Goal: Transaction & Acquisition: Download file/media

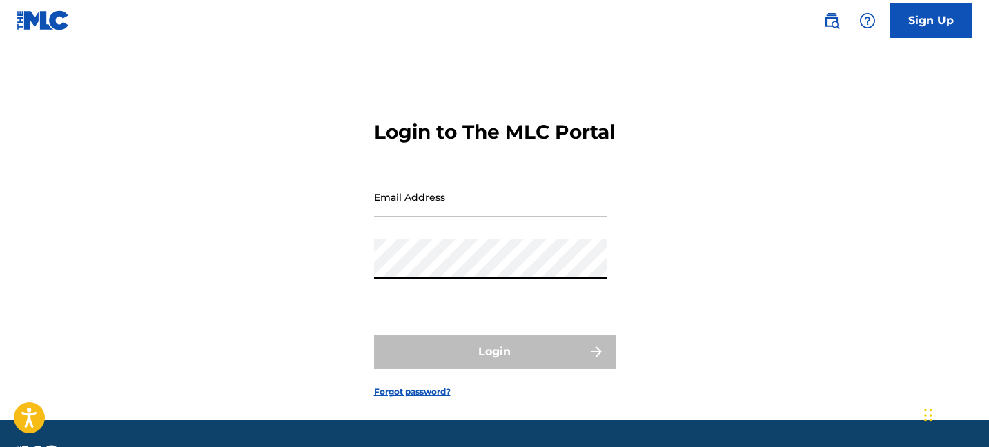
type input "[EMAIL_ADDRESS][DOMAIN_NAME]"
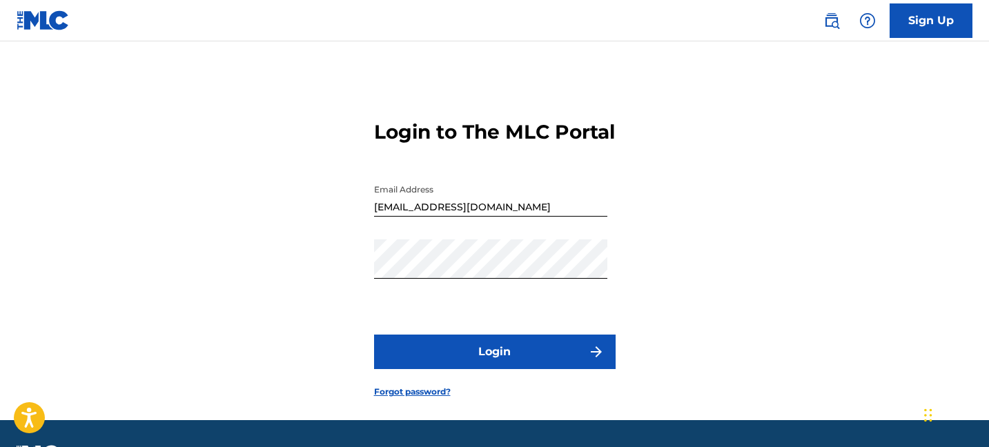
click at [500, 363] on button "Login" at bounding box center [495, 352] width 242 height 35
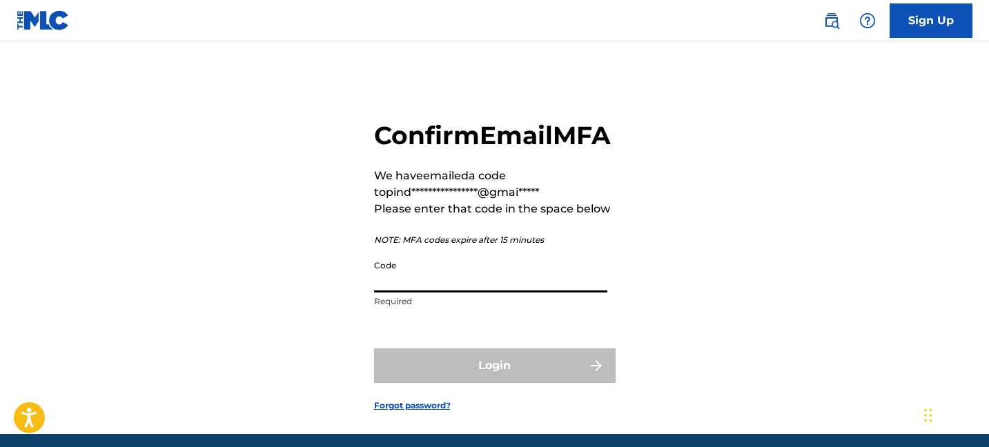
click at [484, 293] on input "Code" at bounding box center [490, 272] width 233 height 39
paste input "610079"
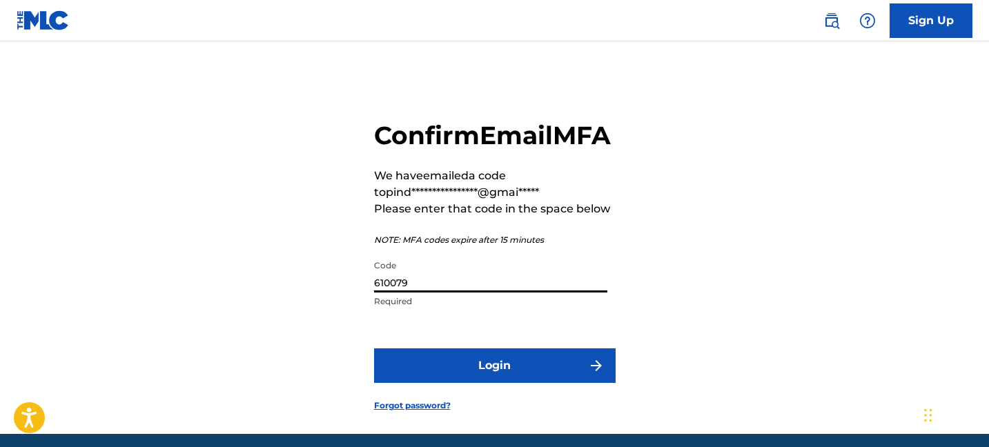
type input "610079"
click at [374, 349] on button "Login" at bounding box center [495, 366] width 242 height 35
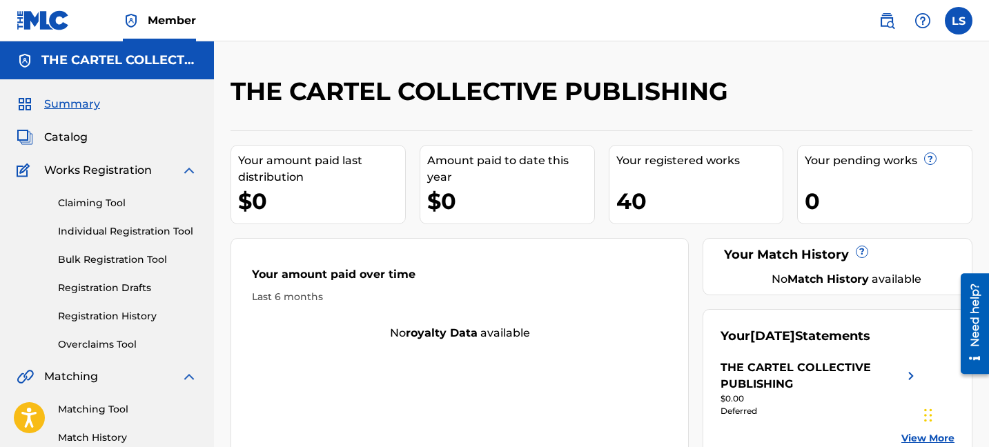
click at [699, 356] on div "Your amount paid last distribution $0 Amount paid to date this year $0 Your reg…" at bounding box center [602, 295] width 742 height 330
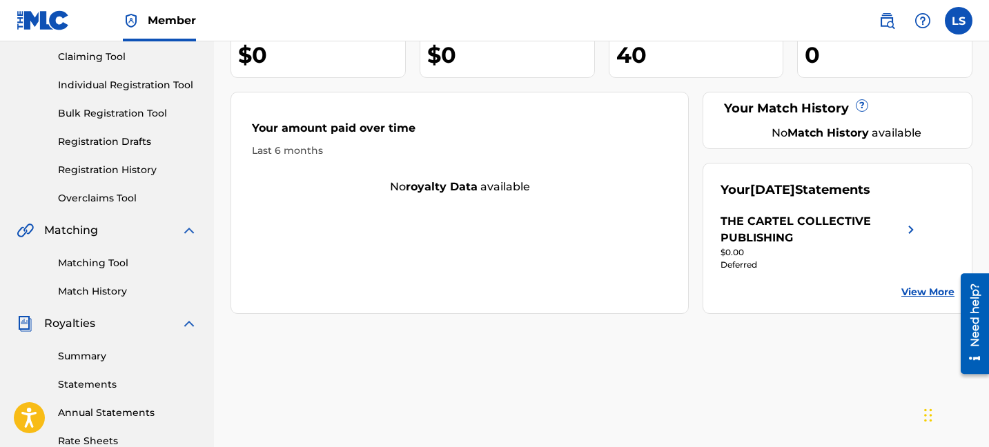
scroll to position [155, 0]
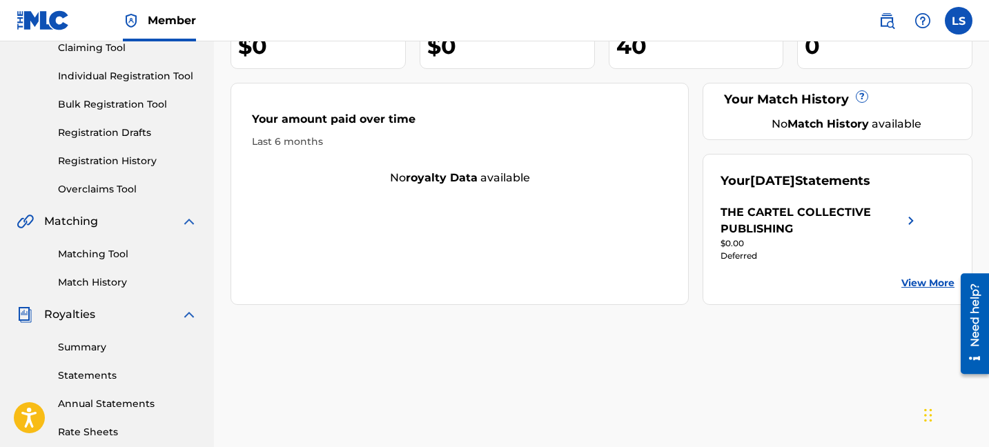
click at [86, 340] on div "Summary Statements Annual Statements Rate Sheets" at bounding box center [107, 381] width 181 height 117
click at [87, 348] on link "Summary" at bounding box center [127, 347] width 139 height 14
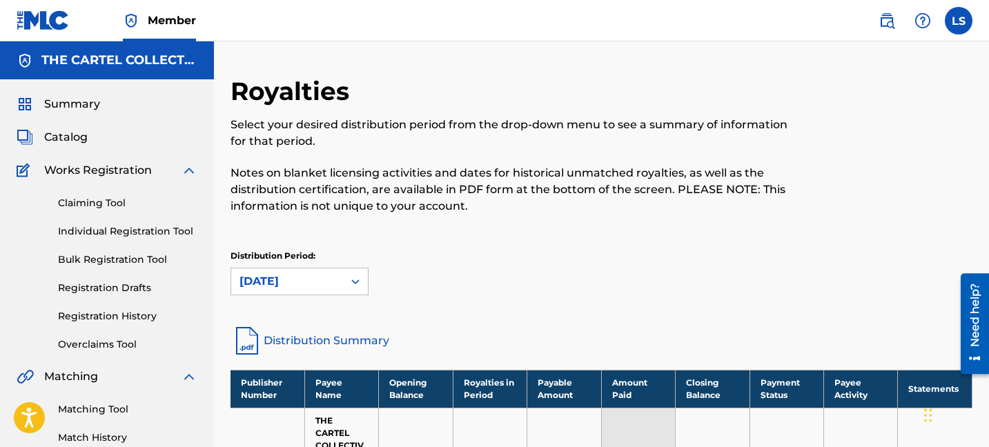
drag, startPoint x: 467, startPoint y: 94, endPoint x: 410, endPoint y: 119, distance: 62.5
click at [410, 119] on div "Royalties Select your desired distribution period from the drop-down menu to se…" at bounding box center [517, 153] width 572 height 155
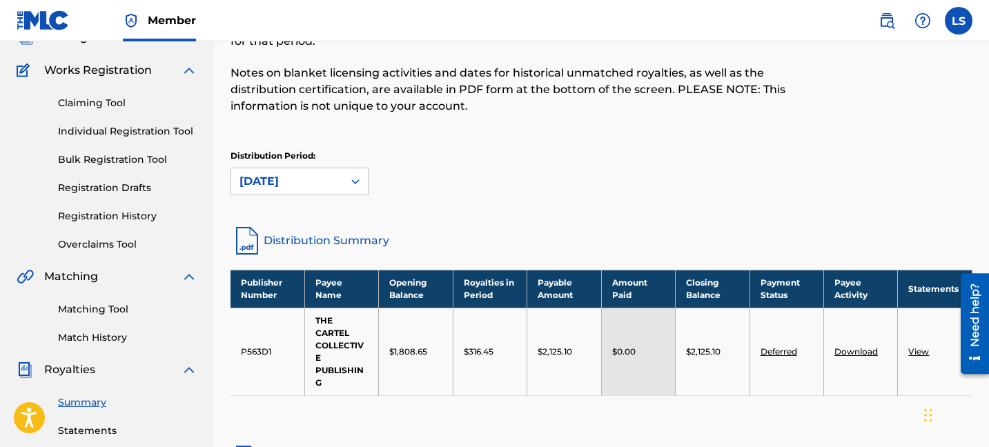
scroll to position [241, 0]
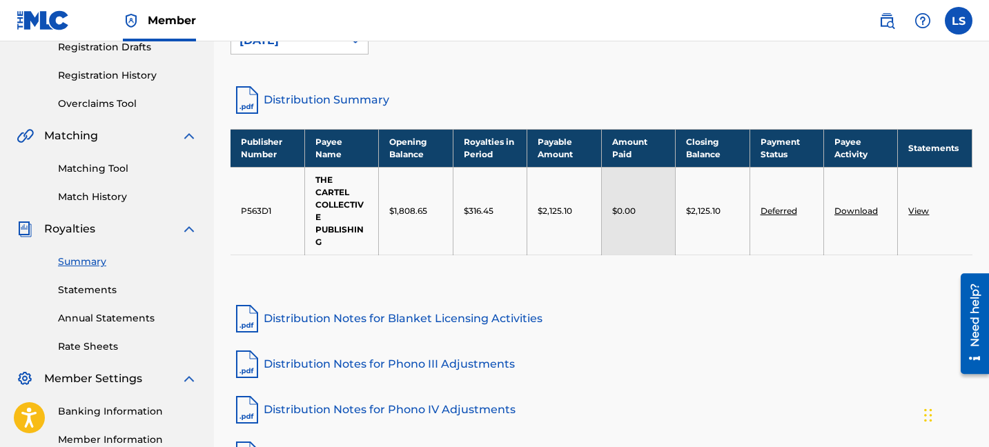
click at [348, 96] on link "Distribution Summary" at bounding box center [602, 100] width 742 height 33
click at [746, 283] on div "Publisher Number Payee Name Opening Balance Royalties in Period Payable Amount …" at bounding box center [602, 209] width 742 height 161
click at [857, 213] on link "Download" at bounding box center [856, 211] width 43 height 10
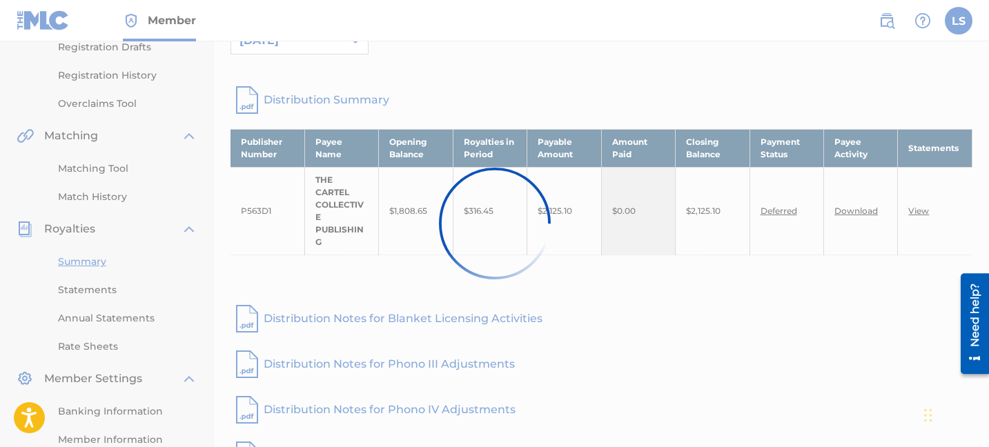
click at [799, 300] on div at bounding box center [494, 223] width 989 height 447
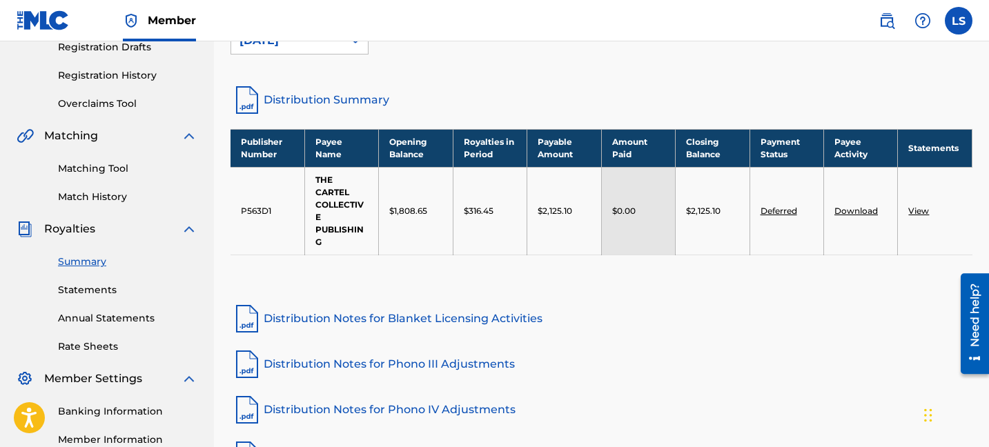
click at [480, 245] on td "$316.45" at bounding box center [490, 211] width 74 height 88
click at [915, 211] on link "View" at bounding box center [918, 211] width 21 height 10
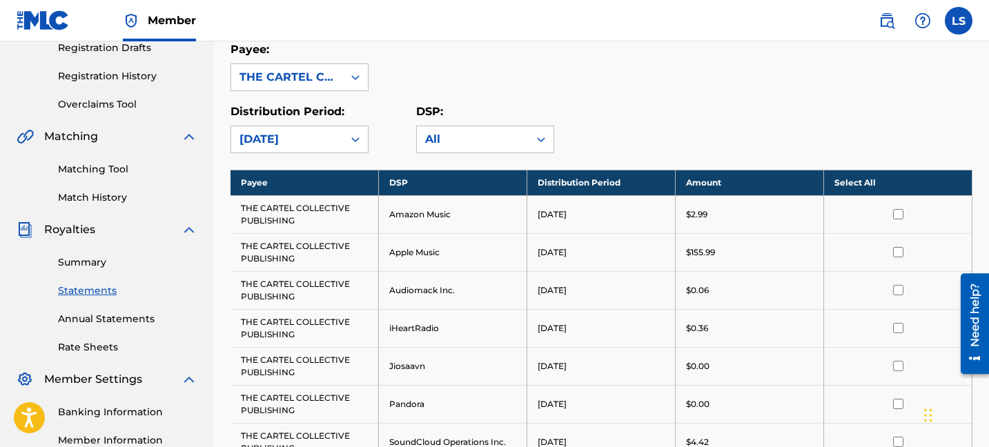
scroll to position [311, 0]
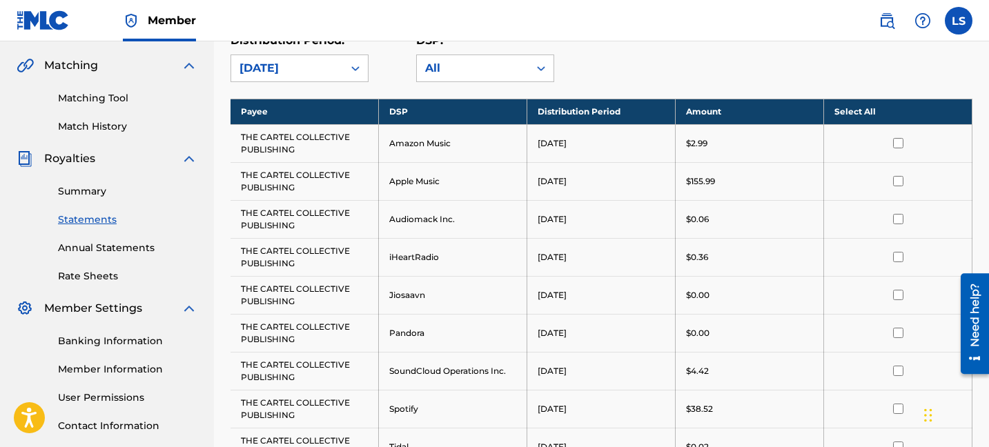
click at [901, 146] on input "checkbox" at bounding box center [898, 143] width 10 height 10
click at [901, 178] on input "checkbox" at bounding box center [898, 181] width 10 height 10
click at [904, 143] on div at bounding box center [898, 143] width 127 height 10
click at [870, 105] on th "Deselect All" at bounding box center [898, 112] width 148 height 26
click at [870, 108] on th "Select All" at bounding box center [898, 112] width 148 height 26
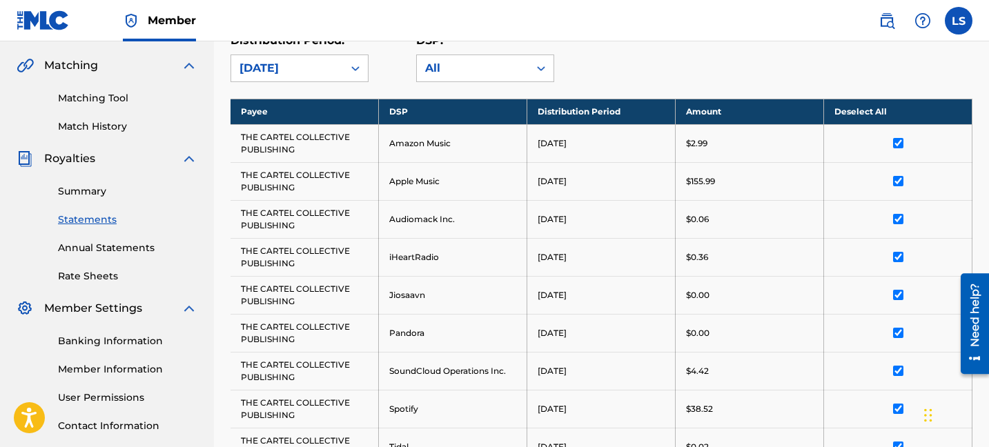
scroll to position [614, 0]
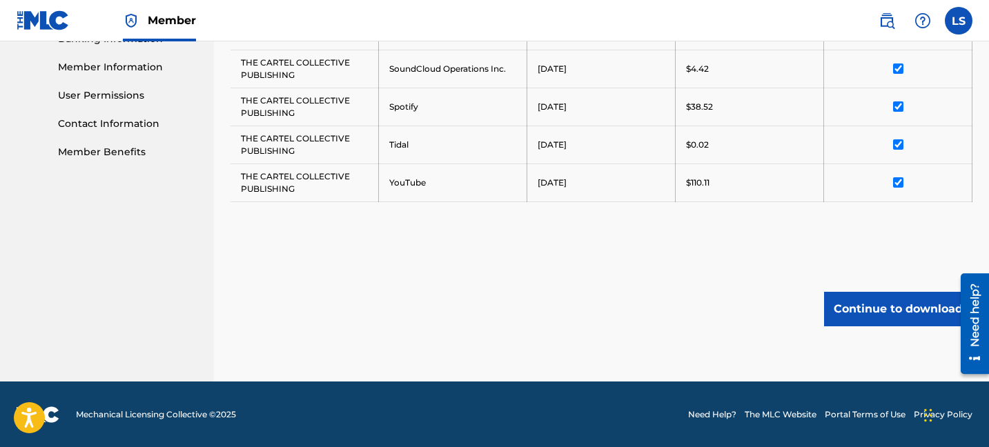
click at [906, 316] on button "Continue to download" at bounding box center [898, 309] width 148 height 35
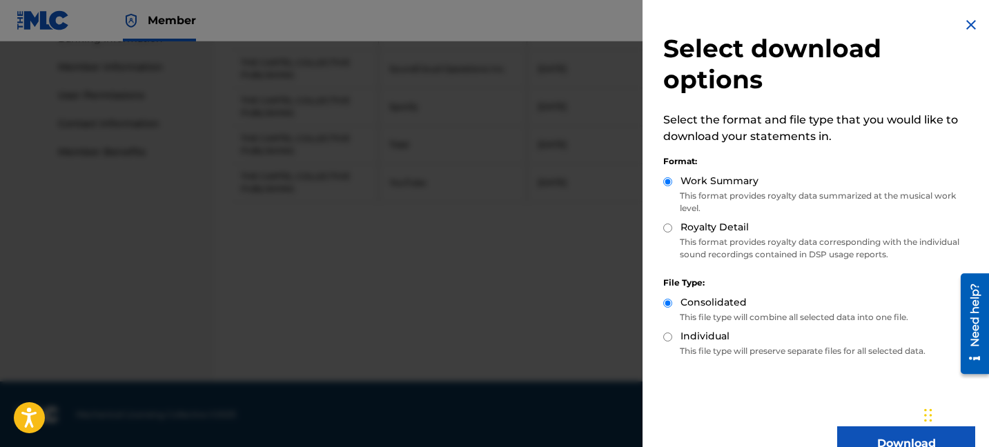
click at [668, 228] on input "Royalty Detail" at bounding box center [667, 228] width 9 height 9
radio input "true"
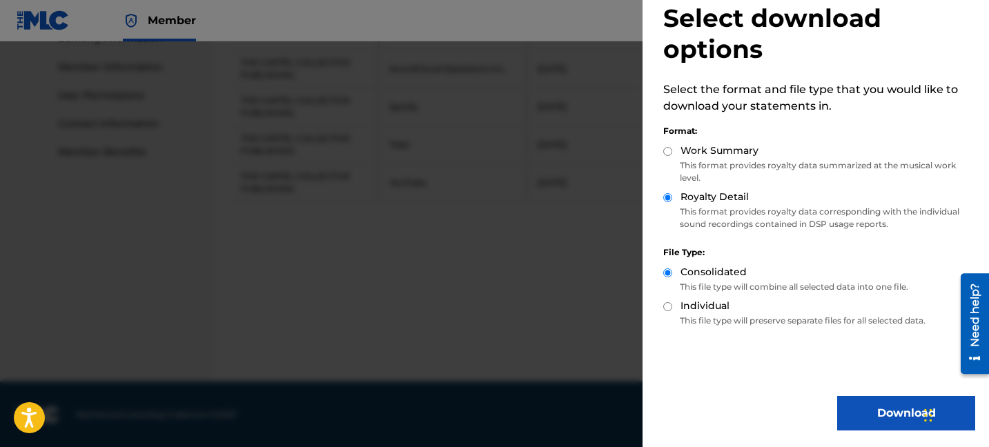
click at [868, 431] on div "Select download options Select the format and file type that you would like to …" at bounding box center [819, 209] width 353 height 478
click at [868, 426] on button "Download" at bounding box center [906, 413] width 138 height 35
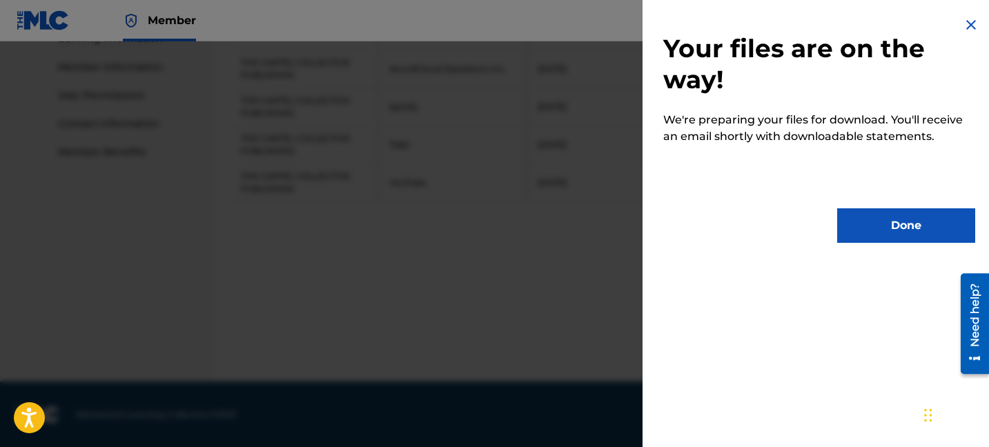
scroll to position [0, 0]
click at [875, 221] on button "Done" at bounding box center [906, 225] width 138 height 35
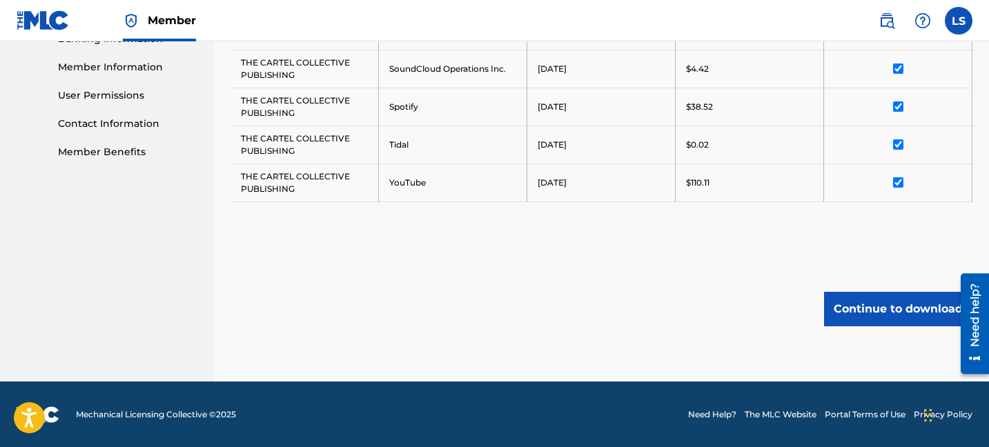
click at [859, 295] on button "Continue to download" at bounding box center [898, 309] width 148 height 35
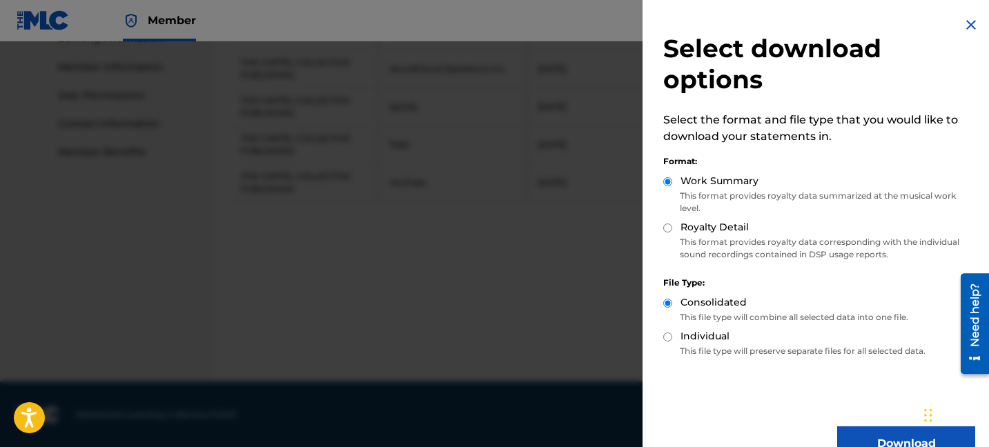
click at [670, 338] on input "Individual" at bounding box center [667, 337] width 9 height 9
radio input "true"
click at [668, 232] on input "Royalty Detail" at bounding box center [667, 228] width 9 height 9
radio input "true"
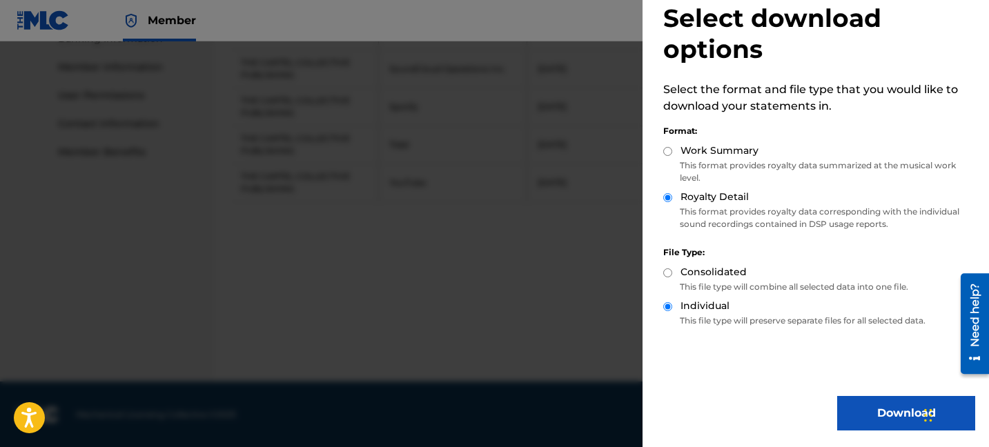
click at [852, 417] on button "Download" at bounding box center [906, 413] width 138 height 35
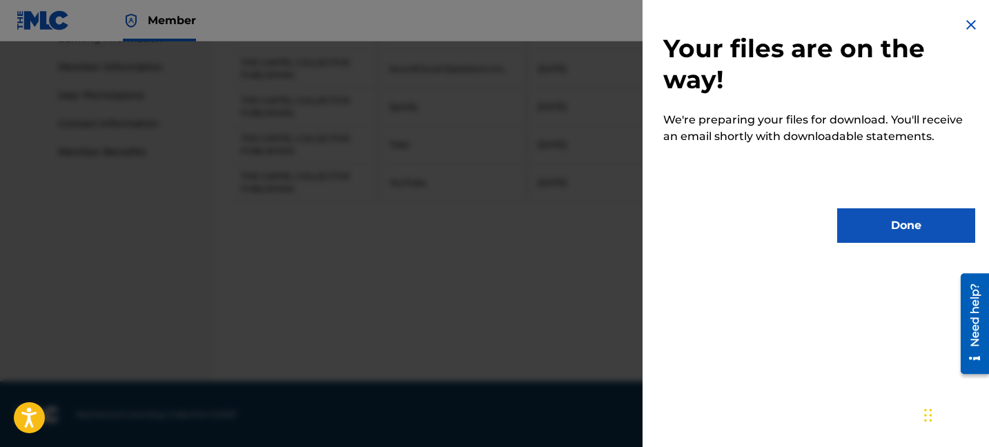
click at [877, 237] on button "Done" at bounding box center [906, 225] width 138 height 35
